Goal: Information Seeking & Learning: Find specific fact

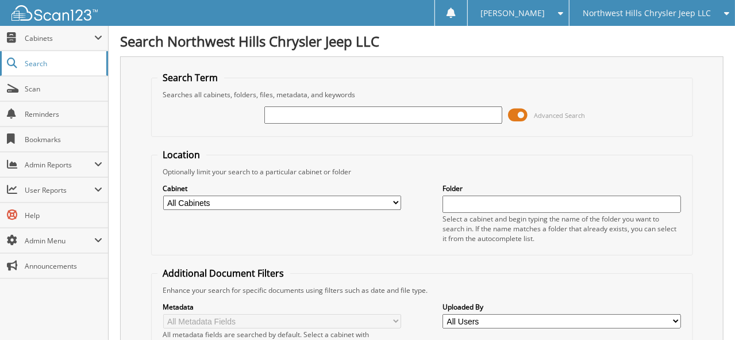
click at [44, 59] on span "Search" at bounding box center [63, 64] width 76 height 10
click at [55, 39] on span "Cabinets" at bounding box center [60, 38] width 70 height 10
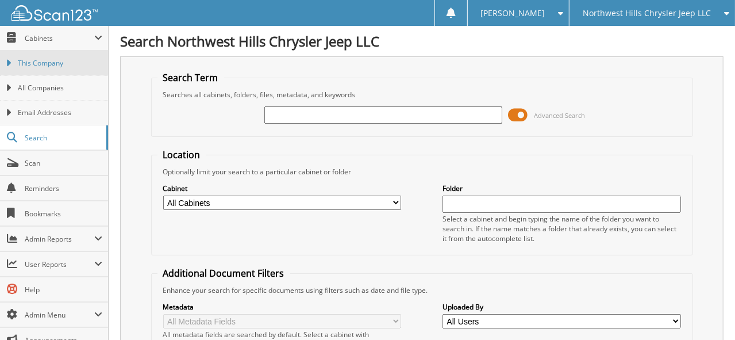
click at [47, 59] on span "This Company" at bounding box center [60, 63] width 84 height 10
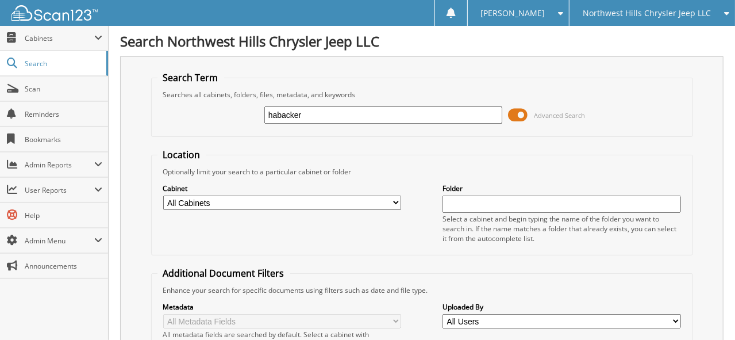
type input "habacker"
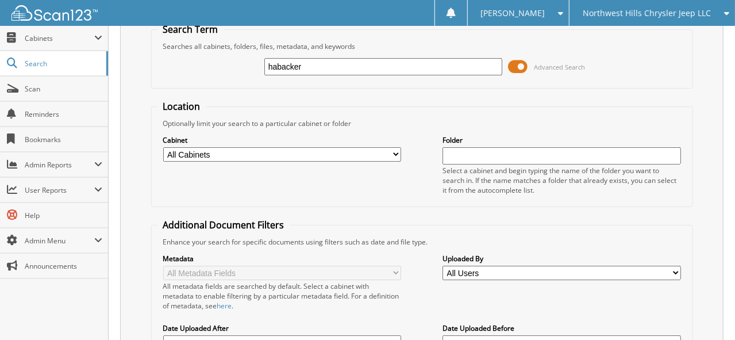
scroll to position [172, 0]
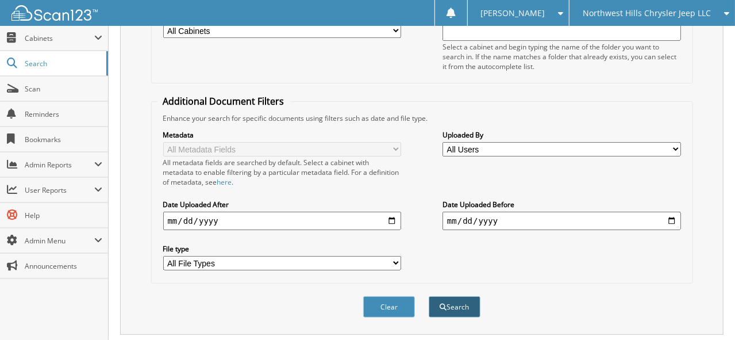
click at [461, 296] on button "Search" at bounding box center [455, 306] width 52 height 21
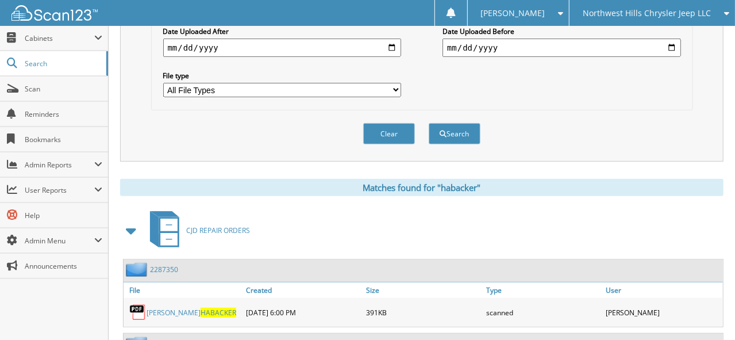
scroll to position [402, 0]
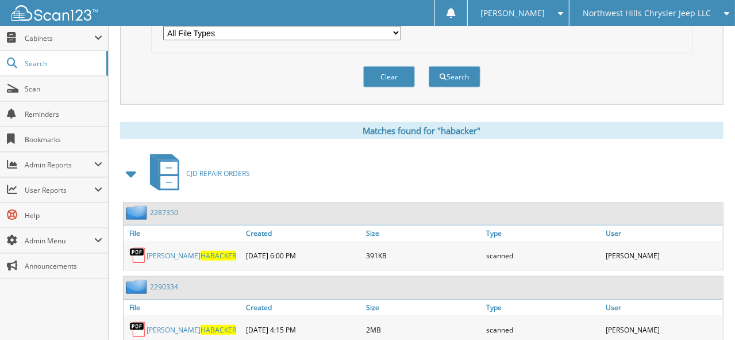
click at [132, 163] on span at bounding box center [132, 173] width 16 height 21
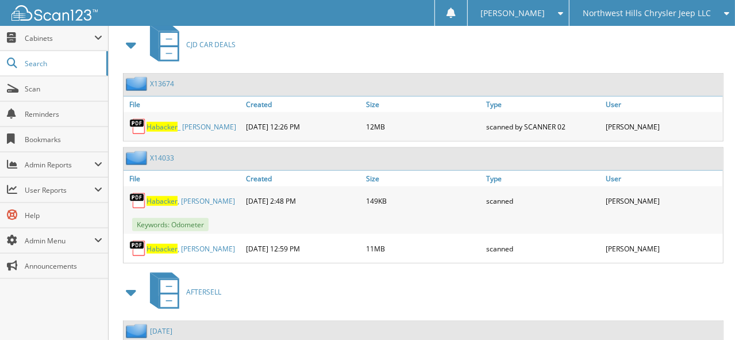
scroll to position [575, 0]
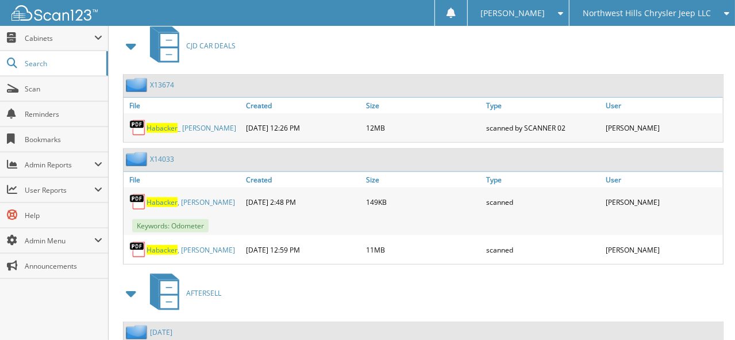
click at [184, 123] on link "Habacker _ [PERSON_NAME]" at bounding box center [192, 128] width 90 height 10
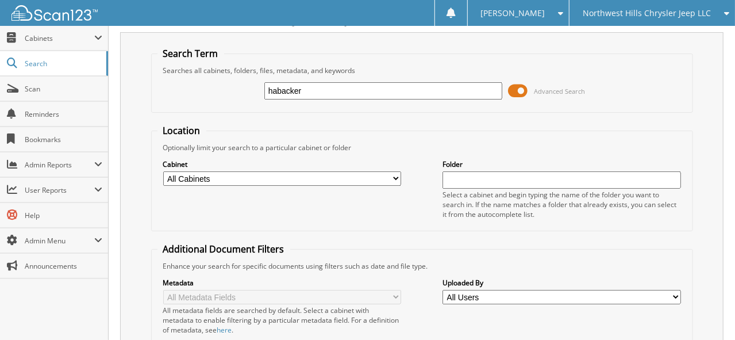
scroll to position [0, 0]
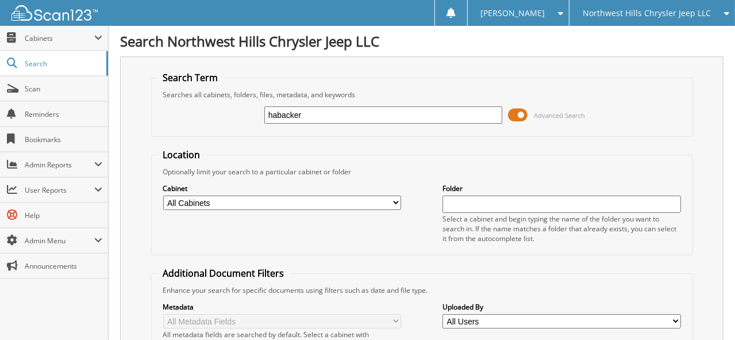
drag, startPoint x: 288, startPoint y: 111, endPoint x: 173, endPoint y: 108, distance: 115.0
click at [174, 108] on div "habacker Advanced Search" at bounding box center [421, 114] width 529 height 31
type input "[PERSON_NAME]"
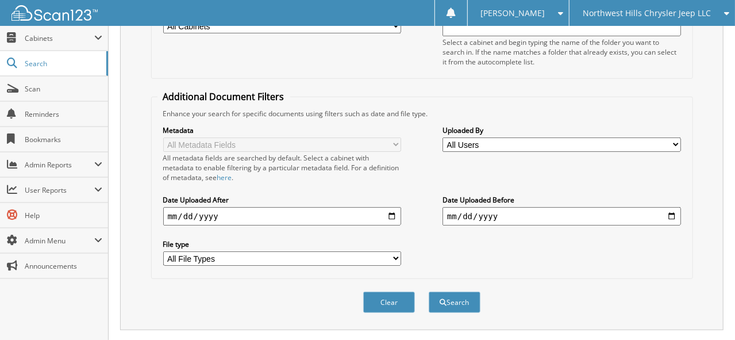
scroll to position [172, 0]
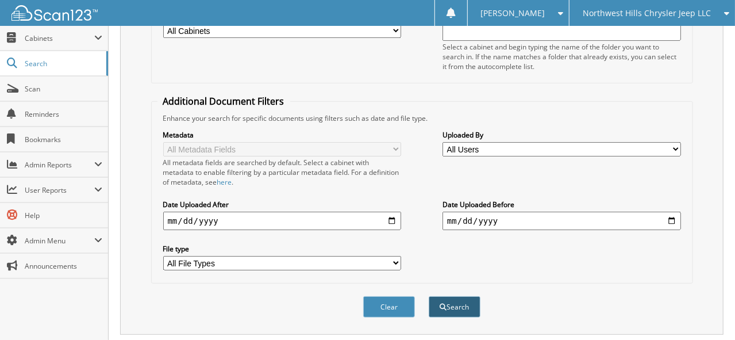
click at [454, 299] on button "Search" at bounding box center [455, 306] width 52 height 21
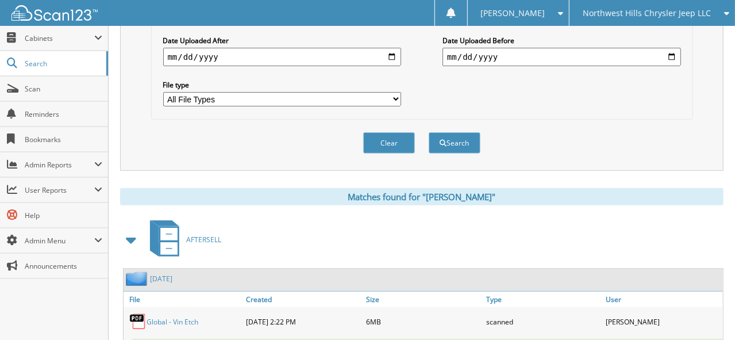
scroll to position [402, 0]
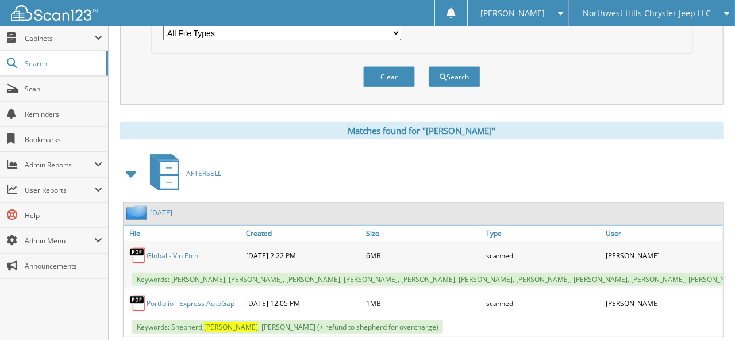
click at [187, 251] on link "Global - Vin Etch" at bounding box center [173, 256] width 52 height 10
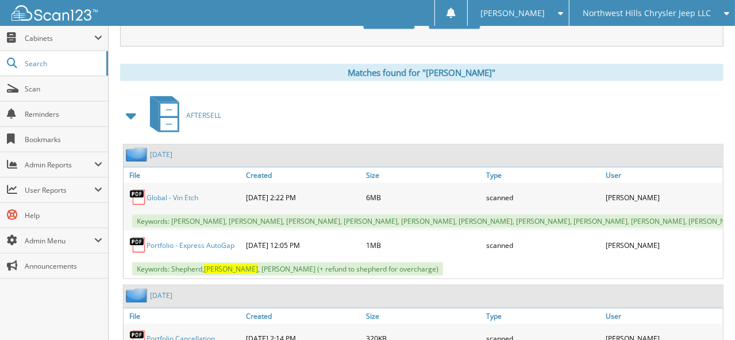
click at [205, 240] on link "Portfolio - Express AutoGap" at bounding box center [191, 245] width 88 height 10
click at [660, 10] on span "Northwest Hills Chrysler Jeep LLC" at bounding box center [647, 13] width 128 height 7
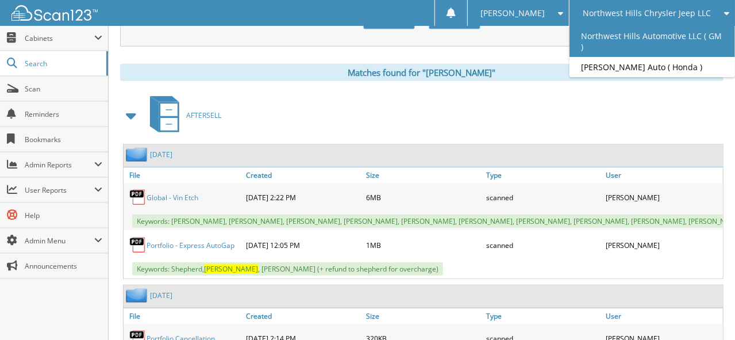
click at [653, 34] on link "Northwest Hills Automotive LLC ( GM )" at bounding box center [651, 41] width 165 height 31
